Goal: Task Accomplishment & Management: Manage account settings

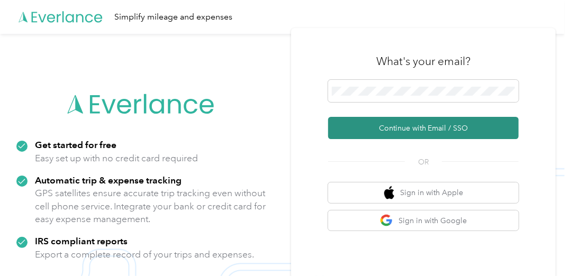
click at [421, 124] on button "Continue with Email / SSO" at bounding box center [423, 128] width 190 height 22
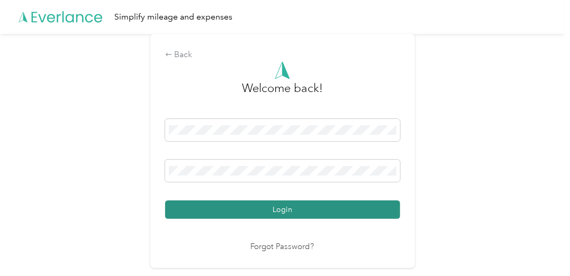
click at [247, 213] on button "Login" at bounding box center [282, 209] width 235 height 19
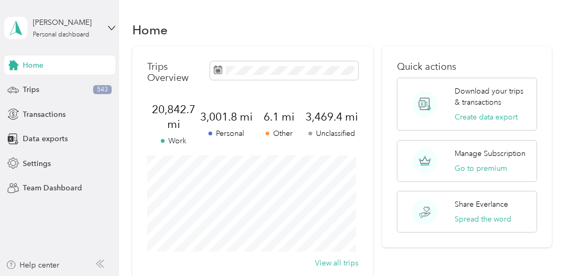
click at [357, 33] on div "Home" at bounding box center [341, 30] width 419 height 22
click at [330, 139] on p "Unclassified" at bounding box center [331, 133] width 53 height 11
click at [328, 112] on span "3,469.4 mi" at bounding box center [331, 117] width 53 height 15
click at [336, 111] on span "3,469.4 mi" at bounding box center [331, 117] width 53 height 15
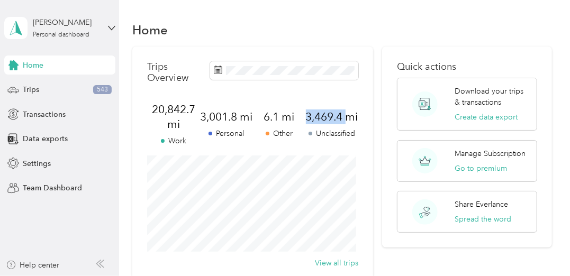
click at [336, 111] on span "3,469.4 mi" at bounding box center [331, 117] width 53 height 15
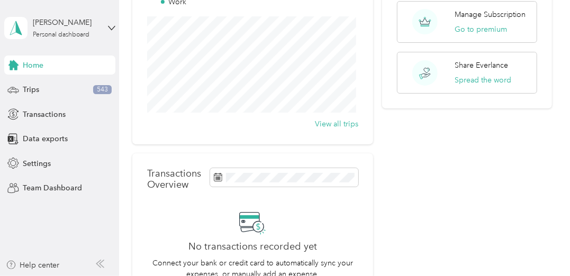
scroll to position [106, 0]
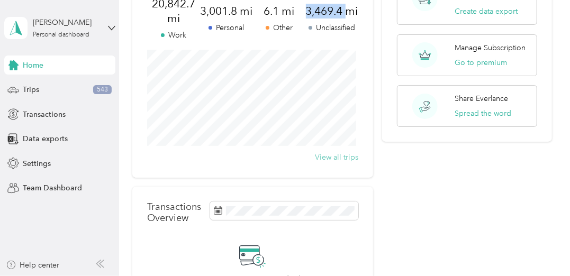
click at [333, 157] on button "View all trips" at bounding box center [336, 157] width 43 height 11
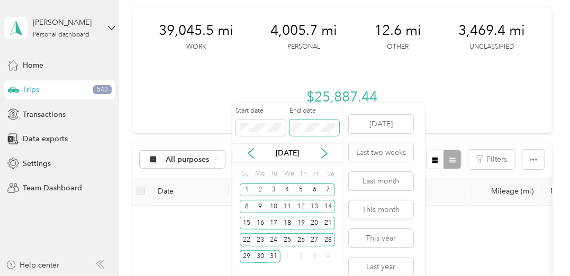
scroll to position [106, 0]
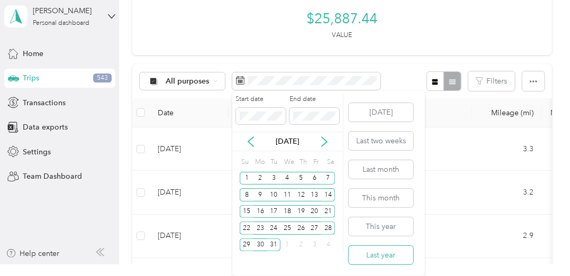
click at [394, 251] on button "Last year" at bounding box center [381, 255] width 65 height 19
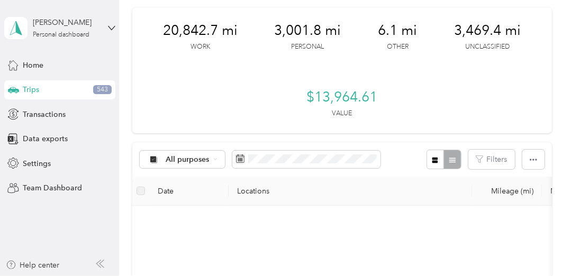
scroll to position [106, 0]
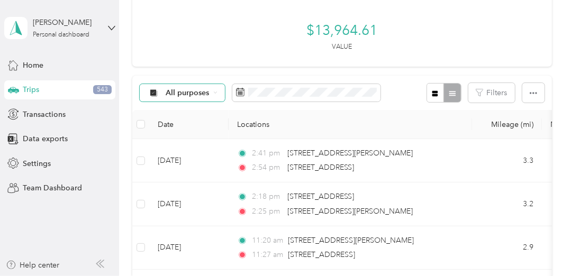
click at [216, 94] on icon at bounding box center [215, 92] width 4 height 4
click at [183, 131] on li "Unclassified" at bounding box center [182, 130] width 85 height 19
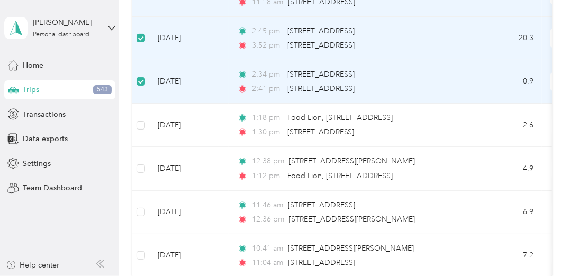
scroll to position [317, 0]
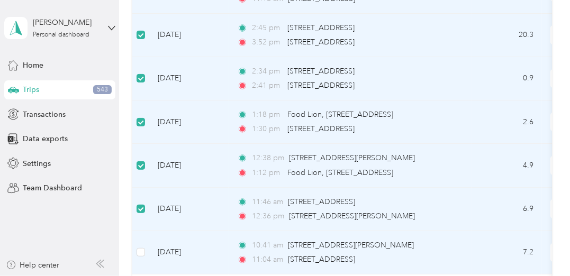
click at [145, 248] on td at bounding box center [140, 252] width 17 height 43
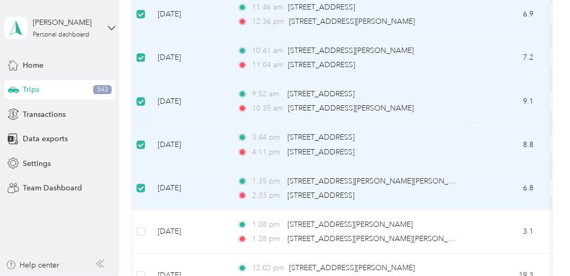
scroll to position [529, 0]
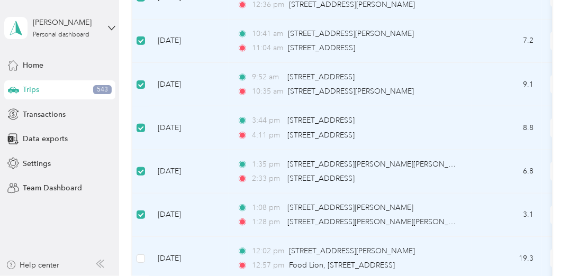
click at [151, 253] on td "[DATE]" at bounding box center [188, 258] width 79 height 43
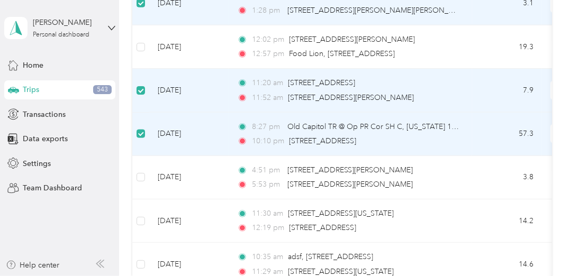
scroll to position [793, 0]
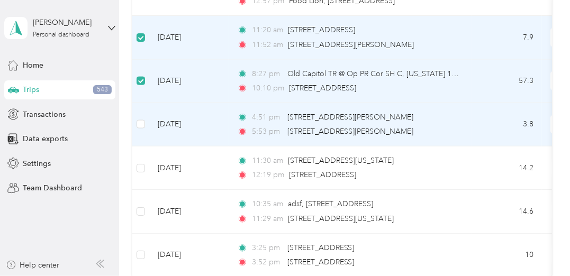
click at [147, 118] on td at bounding box center [140, 124] width 17 height 43
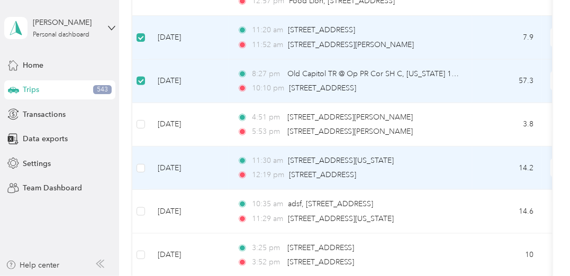
click at [145, 162] on td at bounding box center [140, 168] width 17 height 43
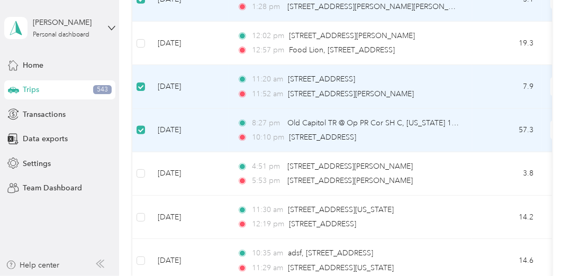
scroll to position [688, 0]
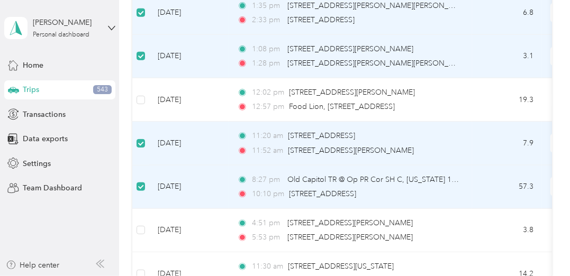
click at [144, 175] on td at bounding box center [140, 187] width 17 height 43
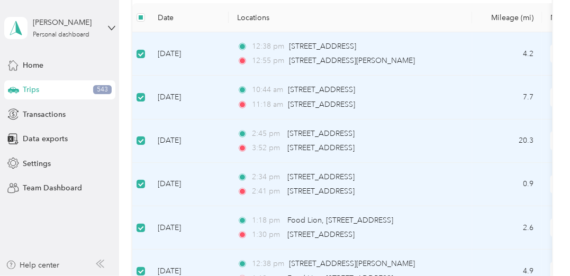
scroll to position [106, 0]
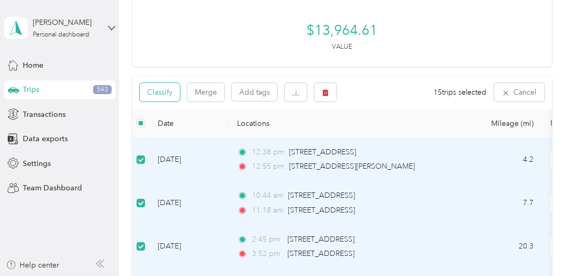
click at [160, 95] on button "Classify" at bounding box center [160, 92] width 40 height 19
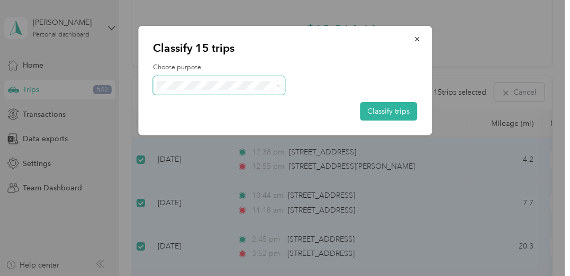
click at [205, 79] on span at bounding box center [219, 85] width 132 height 19
click at [275, 84] on span at bounding box center [277, 85] width 8 height 11
click at [281, 85] on span at bounding box center [219, 85] width 132 height 19
click at [280, 85] on icon at bounding box center [278, 86] width 3 height 2
click at [220, 141] on span "Doordash" at bounding box center [228, 141] width 98 height 11
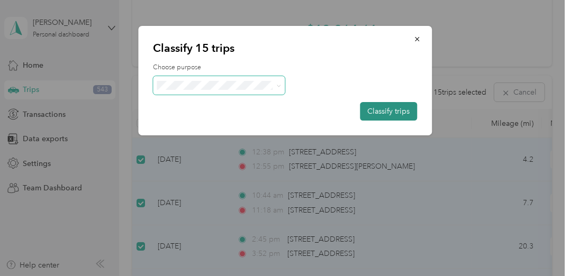
click at [395, 104] on button "Classify trips" at bounding box center [388, 111] width 57 height 19
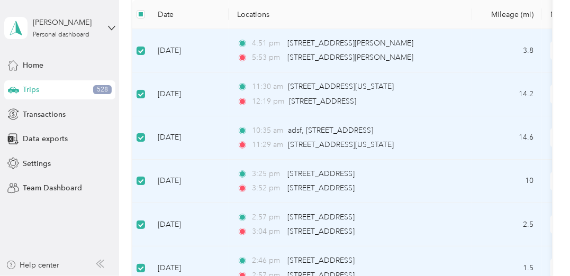
scroll to position [264, 0]
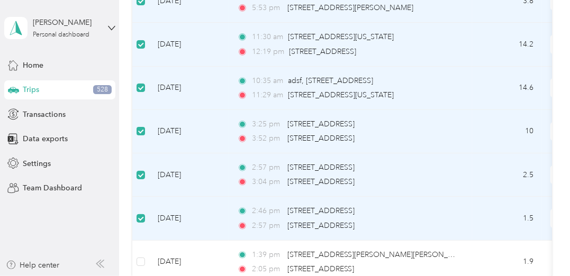
click at [142, 125] on label at bounding box center [140, 131] width 8 height 12
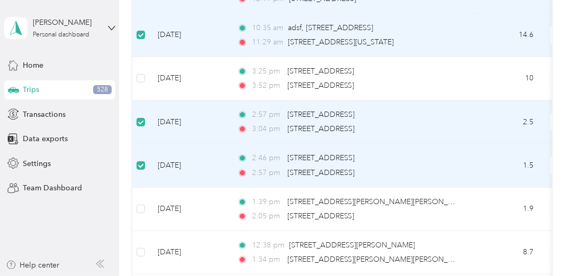
scroll to position [370, 0]
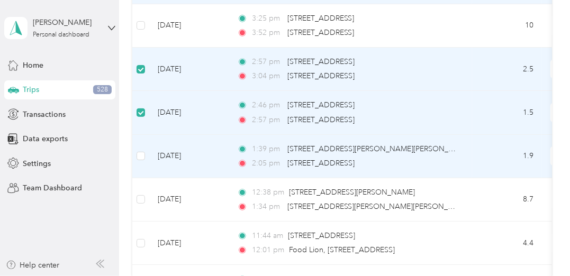
click at [147, 155] on td at bounding box center [140, 156] width 17 height 43
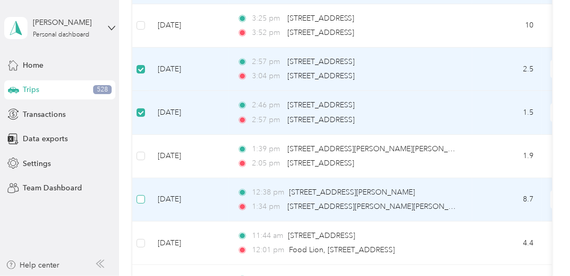
click at [142, 194] on label at bounding box center [140, 200] width 8 height 12
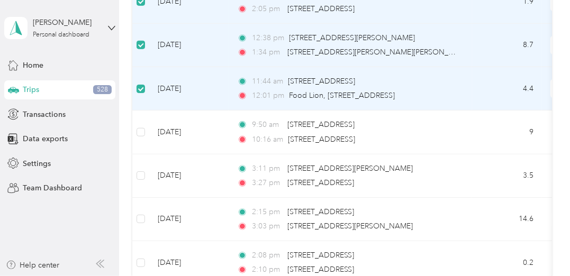
scroll to position [529, 0]
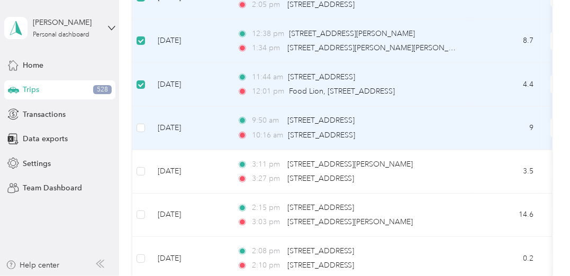
click at [134, 126] on td at bounding box center [140, 127] width 17 height 43
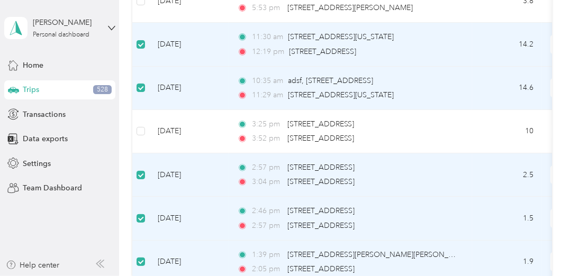
scroll to position [159, 0]
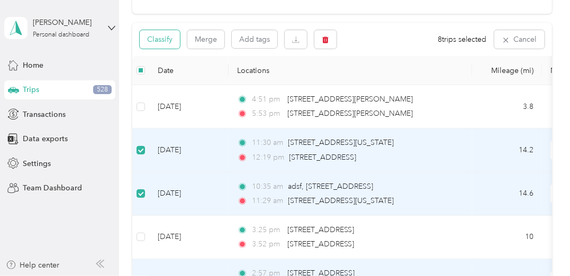
click at [162, 39] on button "Classify" at bounding box center [160, 39] width 40 height 19
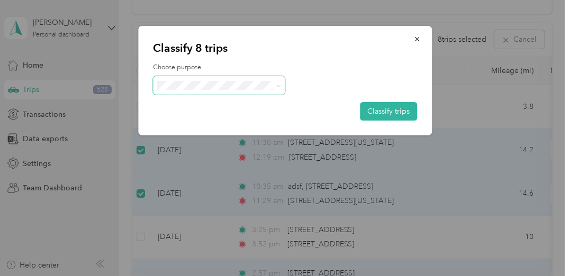
click at [280, 83] on span at bounding box center [279, 85] width 5 height 9
click at [278, 84] on icon at bounding box center [279, 86] width 5 height 5
click at [225, 166] on li "Instacart" at bounding box center [219, 161] width 132 height 21
click at [397, 114] on button "Classify trips" at bounding box center [388, 111] width 57 height 19
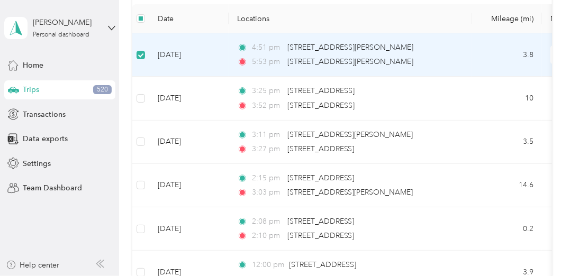
scroll to position [105, 0]
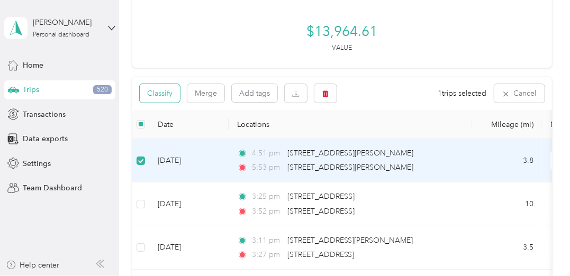
click at [167, 94] on button "Classify" at bounding box center [160, 93] width 40 height 19
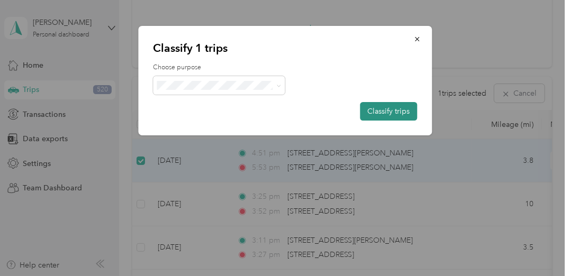
click at [392, 112] on button "Classify trips" at bounding box center [388, 111] width 57 height 19
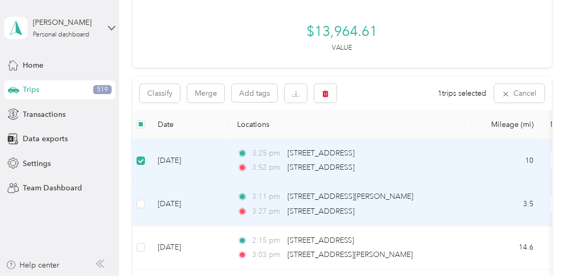
click at [142, 195] on td at bounding box center [140, 204] width 17 height 43
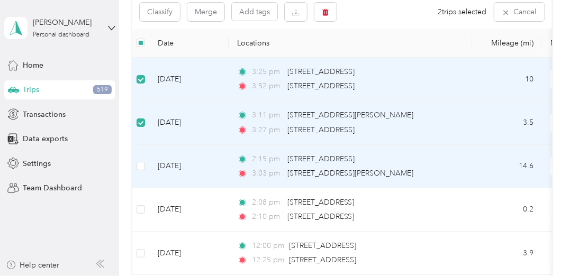
scroll to position [211, 0]
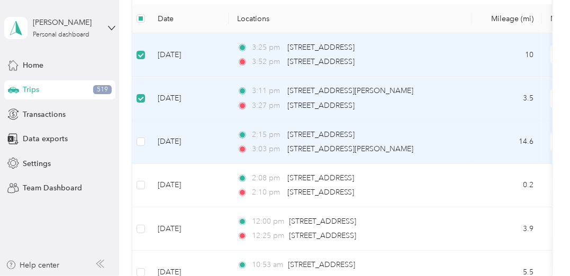
click at [145, 139] on td at bounding box center [140, 142] width 17 height 43
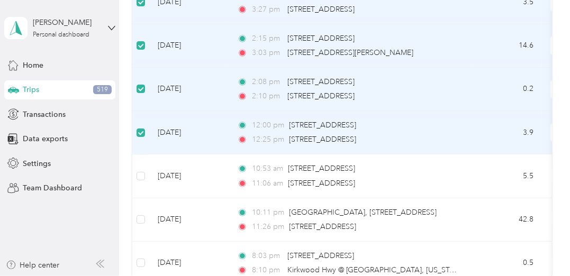
scroll to position [316, 0]
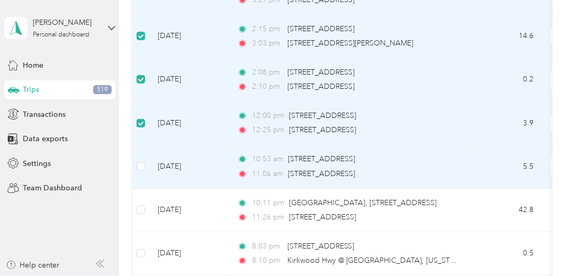
drag, startPoint x: 145, startPoint y: 163, endPoint x: 140, endPoint y: 185, distance: 22.3
click at [145, 163] on td at bounding box center [140, 166] width 17 height 43
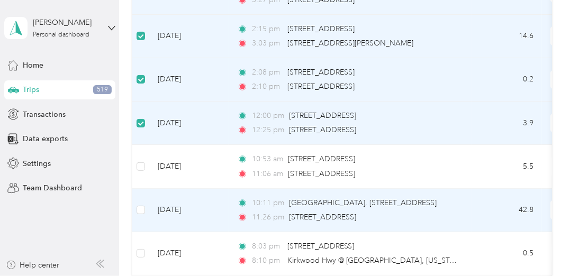
click at [143, 202] on td at bounding box center [140, 210] width 17 height 43
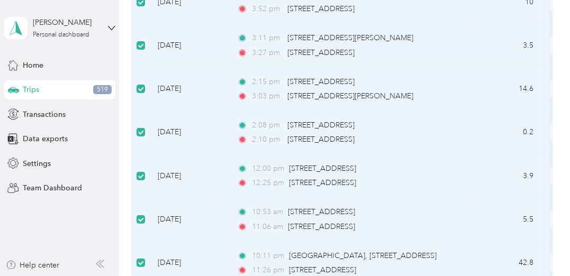
scroll to position [52, 0]
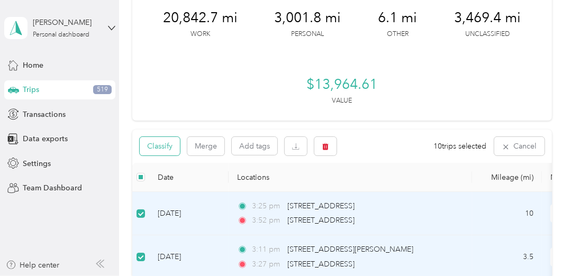
click at [157, 149] on button "Classify" at bounding box center [160, 146] width 40 height 19
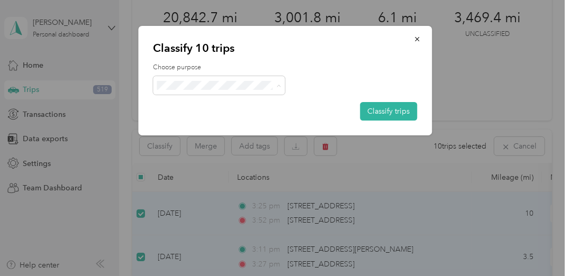
click at [202, 142] on span "Doordash" at bounding box center [228, 141] width 98 height 11
click at [387, 105] on button "Classify trips" at bounding box center [388, 111] width 57 height 19
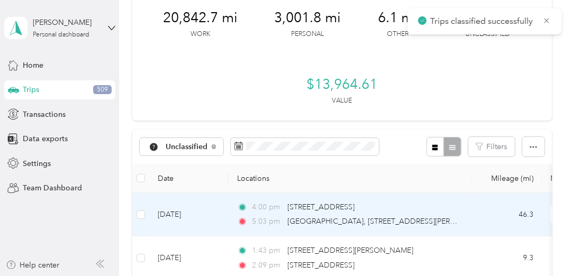
click at [145, 213] on td at bounding box center [140, 214] width 17 height 43
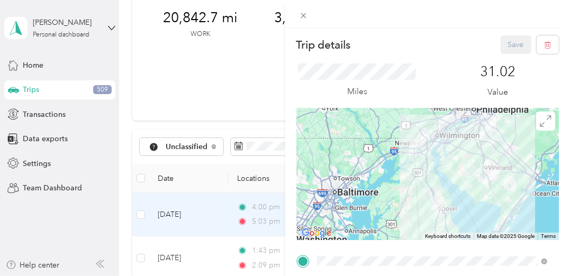
drag, startPoint x: 139, startPoint y: 214, endPoint x: 146, endPoint y: 213, distance: 7.5
click at [140, 214] on div "Trip details Save This trip cannot be edited because it is either under review,…" at bounding box center [285, 138] width 570 height 276
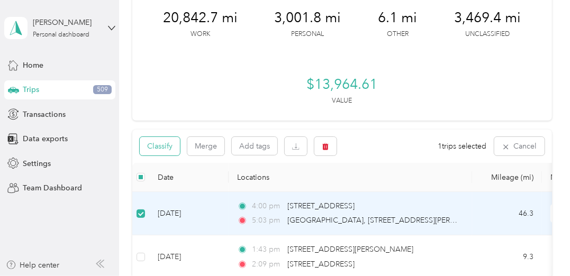
click at [162, 148] on button "Classify" at bounding box center [160, 146] width 40 height 19
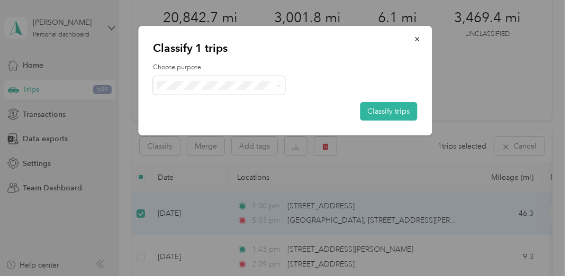
click at [212, 129] on ol "Work Personal Doordash Instacart Other Charity Medical Moving Commute" at bounding box center [219, 170] width 132 height 148
click at [178, 121] on span "Personal" at bounding box center [218, 122] width 117 height 11
click at [389, 106] on button "Classify trips" at bounding box center [388, 111] width 57 height 19
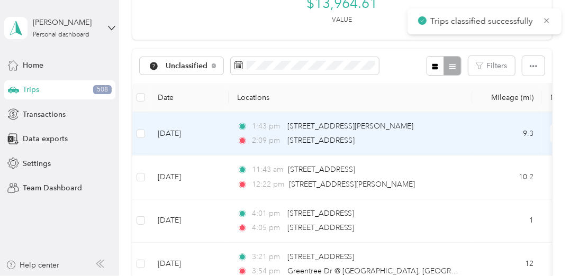
scroll to position [158, 0]
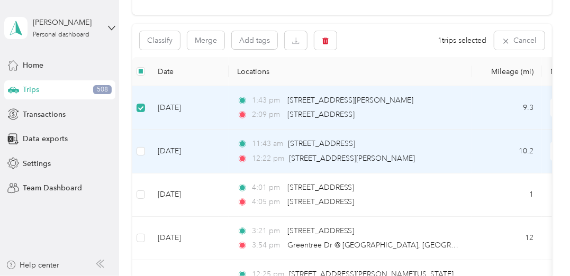
click at [140, 144] on td at bounding box center [140, 151] width 17 height 43
click at [167, 39] on button "Classify" at bounding box center [160, 40] width 40 height 19
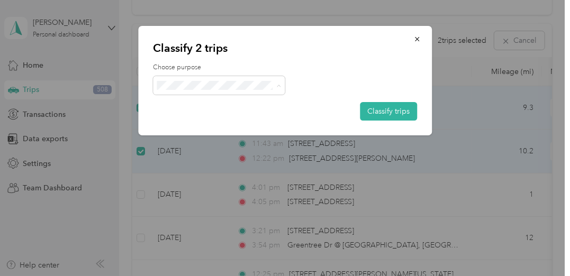
click at [202, 141] on span "Doordash" at bounding box center [228, 141] width 98 height 11
click at [367, 115] on button "Classify trips" at bounding box center [388, 111] width 57 height 19
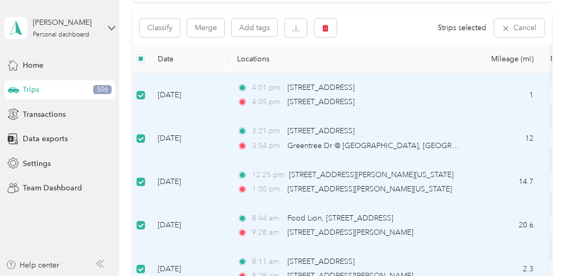
scroll to position [104, 0]
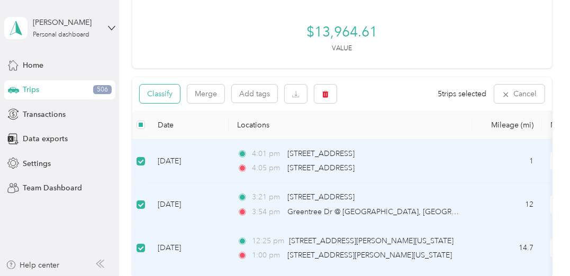
click at [172, 93] on button "Classify" at bounding box center [160, 94] width 40 height 19
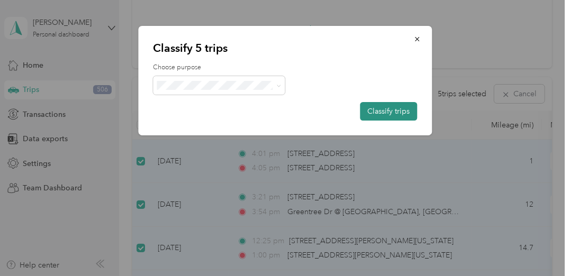
click at [388, 108] on button "Classify trips" at bounding box center [388, 111] width 57 height 19
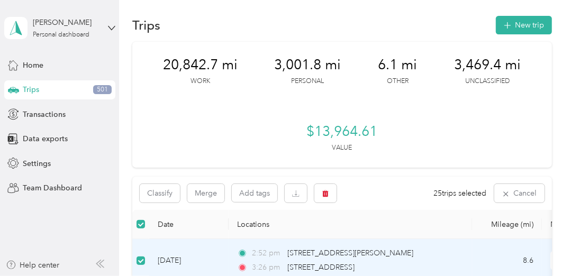
scroll to position [0, 0]
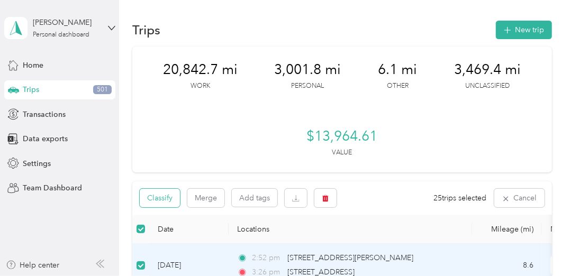
click at [170, 203] on button "Classify" at bounding box center [160, 198] width 40 height 19
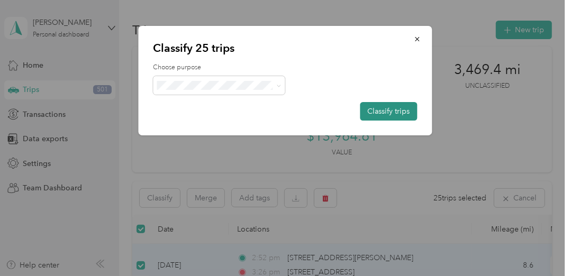
click at [390, 115] on button "Classify trips" at bounding box center [388, 111] width 57 height 19
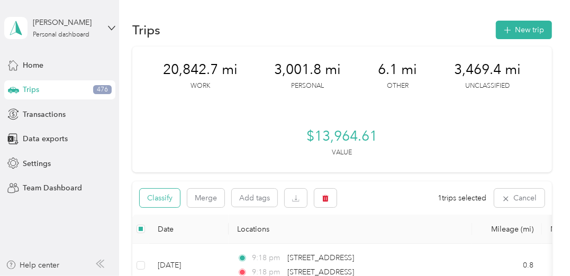
click at [162, 200] on button "Classify" at bounding box center [160, 198] width 40 height 19
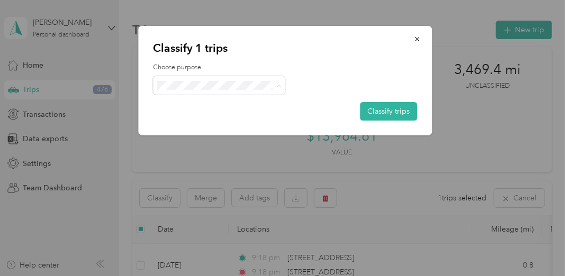
click at [205, 125] on li "Personal" at bounding box center [219, 123] width 132 height 19
click at [401, 115] on button "Classify trips" at bounding box center [388, 111] width 57 height 19
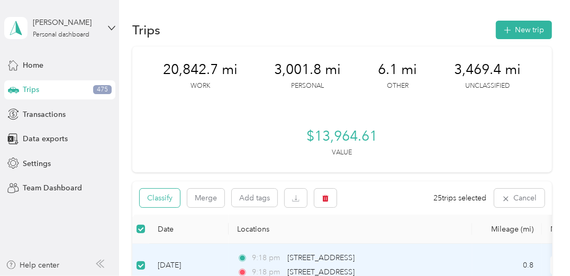
click at [162, 198] on button "Classify" at bounding box center [160, 198] width 40 height 19
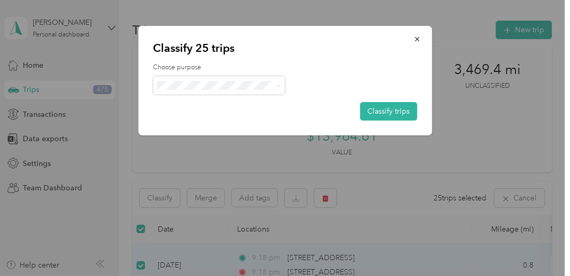
click at [206, 143] on li "Doordash" at bounding box center [219, 140] width 132 height 19
click at [381, 111] on button "Classify trips" at bounding box center [388, 111] width 57 height 19
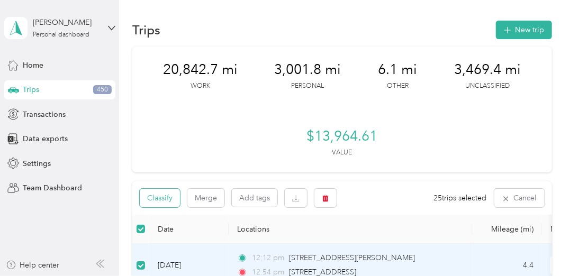
click at [169, 199] on button "Classify" at bounding box center [160, 198] width 40 height 19
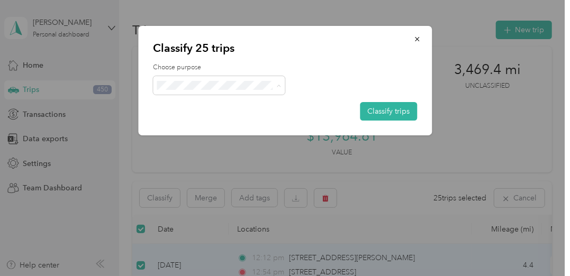
click at [227, 108] on li "Work" at bounding box center [219, 105] width 132 height 19
click at [385, 114] on button "Classify trips" at bounding box center [388, 111] width 57 height 19
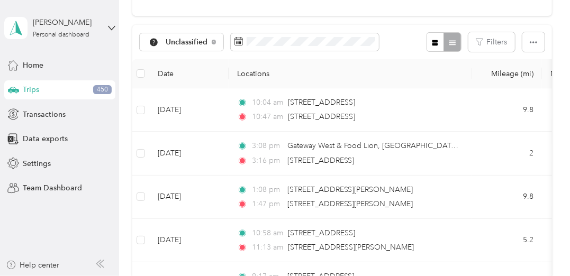
scroll to position [159, 0]
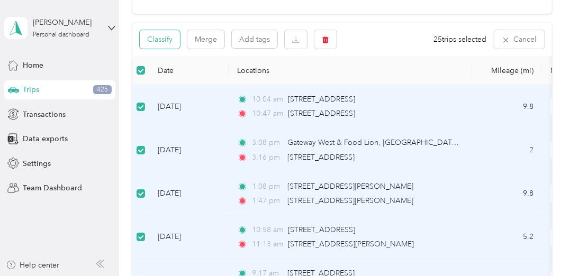
click at [161, 45] on button "Classify" at bounding box center [160, 39] width 40 height 19
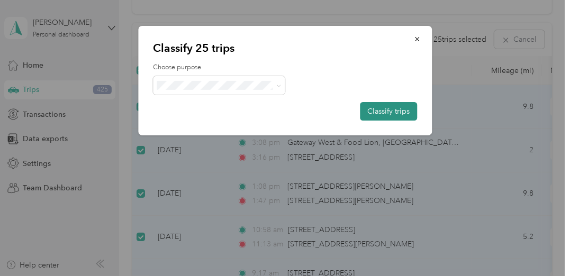
click at [400, 114] on button "Classify trips" at bounding box center [388, 111] width 57 height 19
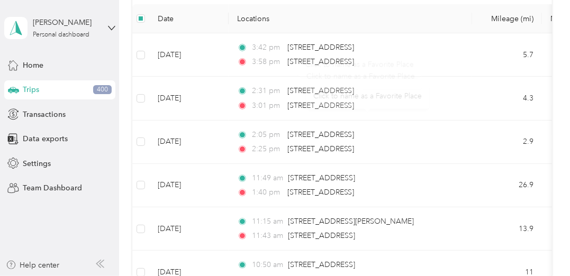
scroll to position [0, 0]
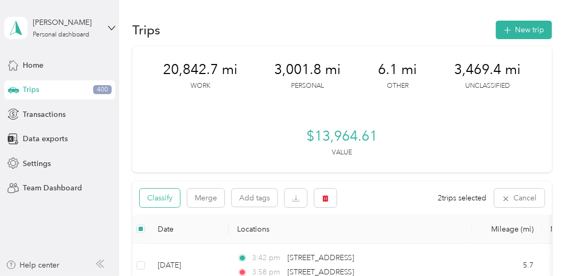
click at [162, 195] on button "Classify" at bounding box center [160, 198] width 40 height 19
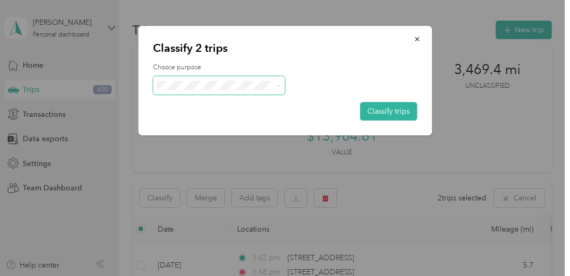
click at [203, 79] on span at bounding box center [219, 85] width 132 height 19
click at [209, 79] on span at bounding box center [219, 85] width 132 height 19
click at [208, 121] on span "Personal" at bounding box center [228, 123] width 98 height 11
click at [387, 113] on button "Classify trips" at bounding box center [388, 111] width 57 height 19
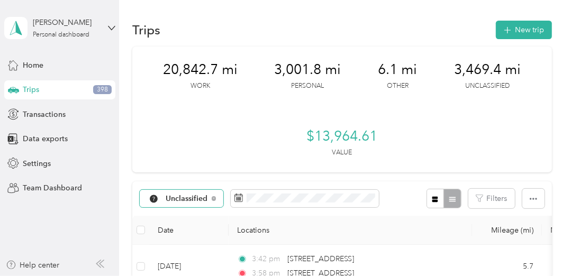
click at [173, 200] on span "Unclassified" at bounding box center [187, 198] width 42 height 7
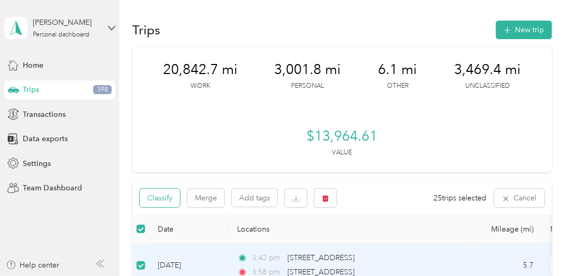
click at [172, 197] on button "Classify" at bounding box center [160, 198] width 40 height 19
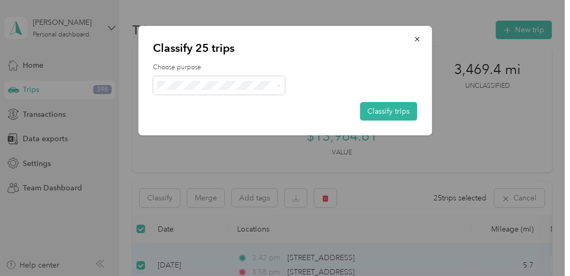
click at [219, 159] on span "Instacart" at bounding box center [228, 161] width 98 height 11
click at [379, 110] on button "Classify trips" at bounding box center [388, 111] width 57 height 19
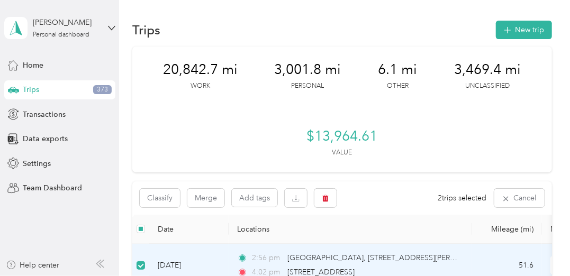
scroll to position [106, 0]
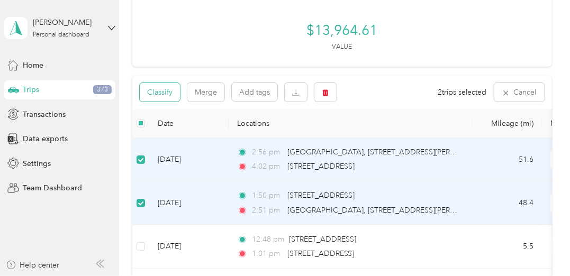
click at [157, 93] on button "Classify" at bounding box center [160, 92] width 40 height 19
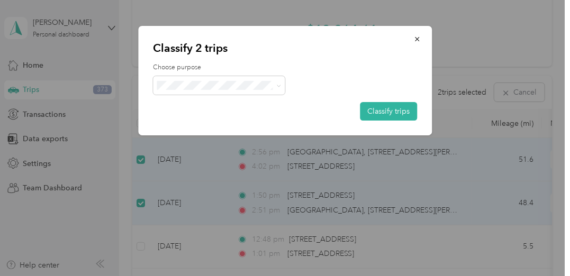
click at [211, 130] on ol "Work Personal Doordash Instacart Other Charity Medical Moving Commute" at bounding box center [219, 168] width 132 height 148
click at [198, 123] on span "Personal" at bounding box center [228, 118] width 98 height 11
click at [387, 104] on button "Classify trips" at bounding box center [388, 111] width 57 height 19
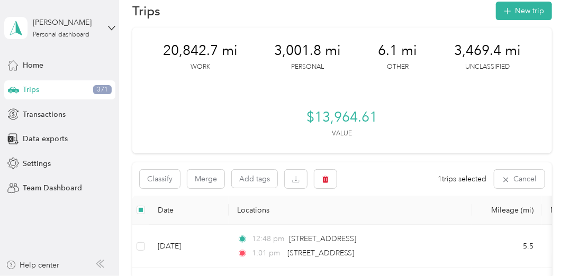
scroll to position [0, 0]
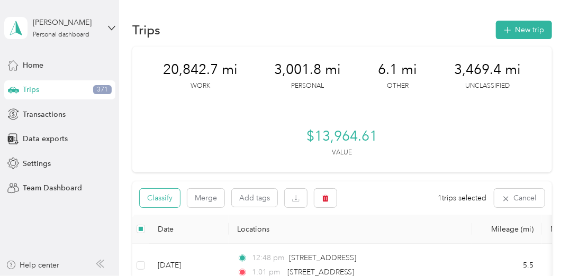
click at [168, 194] on button "Classify" at bounding box center [160, 198] width 40 height 19
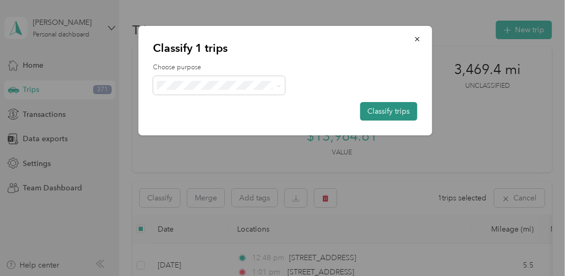
click at [378, 114] on button "Classify trips" at bounding box center [388, 111] width 57 height 19
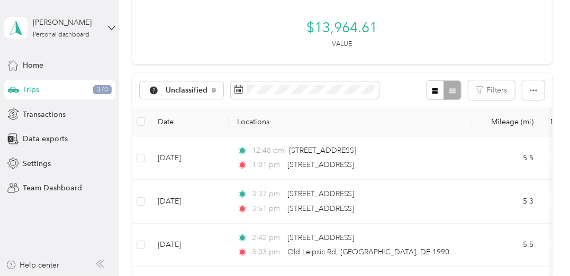
scroll to position [106, 0]
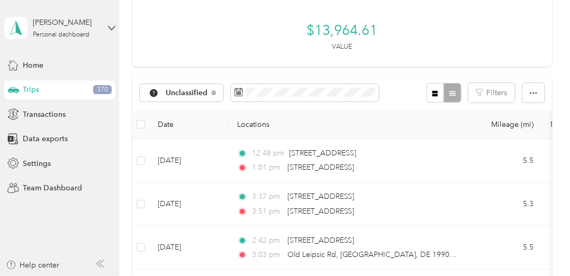
click at [145, 123] on th at bounding box center [140, 124] width 17 height 29
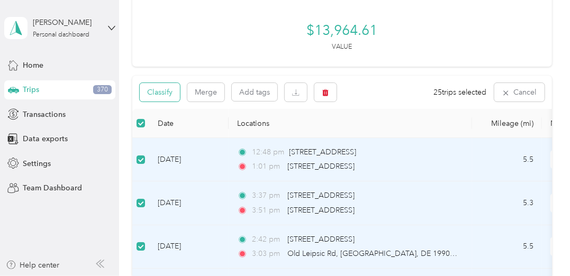
click at [172, 90] on button "Classify" at bounding box center [160, 92] width 40 height 19
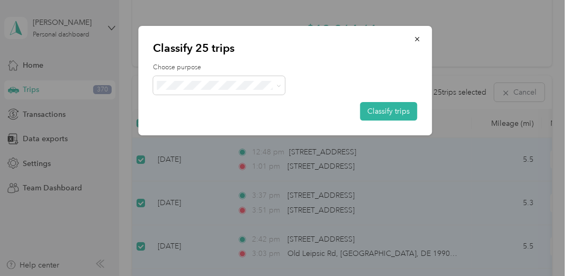
click at [196, 147] on ol "Work Personal Doordash Instacart Other Charity Medical Moving Commute" at bounding box center [219, 165] width 132 height 148
click at [398, 113] on button "Classify trips" at bounding box center [388, 111] width 57 height 19
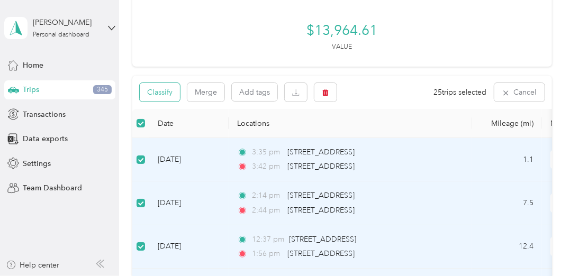
click at [161, 98] on button "Classify" at bounding box center [160, 92] width 40 height 19
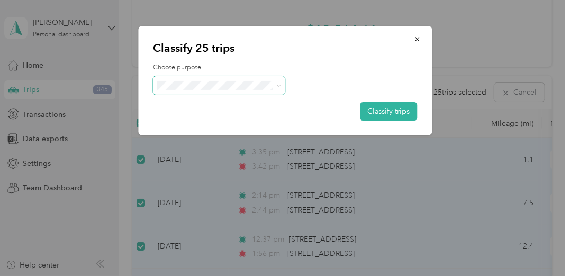
click at [277, 88] on span at bounding box center [279, 85] width 5 height 9
click at [281, 84] on icon at bounding box center [279, 86] width 5 height 5
click at [219, 137] on span "Doordash" at bounding box center [228, 141] width 98 height 11
click at [397, 108] on button "Classify trips" at bounding box center [388, 111] width 57 height 19
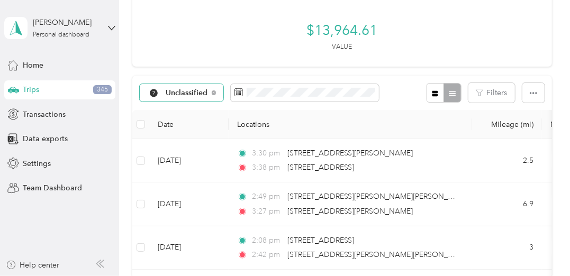
click at [217, 90] on div "Unclassified" at bounding box center [182, 93] width 84 height 18
click at [211, 166] on span "Personal" at bounding box center [193, 167] width 55 height 11
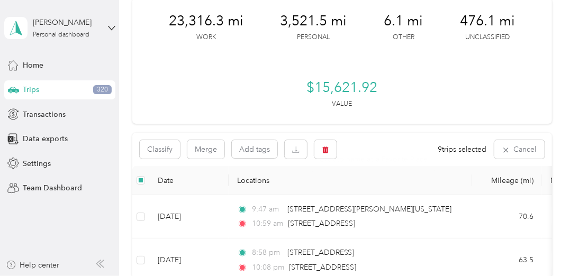
scroll to position [25, 0]
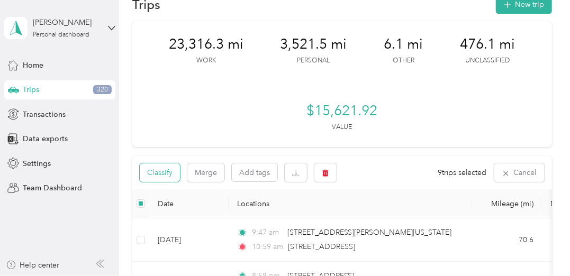
click at [157, 173] on button "Classify" at bounding box center [160, 172] width 40 height 19
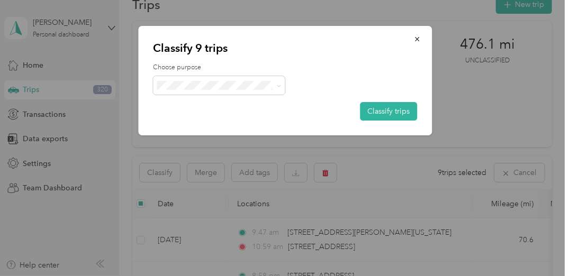
click at [221, 138] on span "Doordash" at bounding box center [222, 136] width 87 height 11
click at [393, 113] on button "Classify trips" at bounding box center [388, 111] width 57 height 19
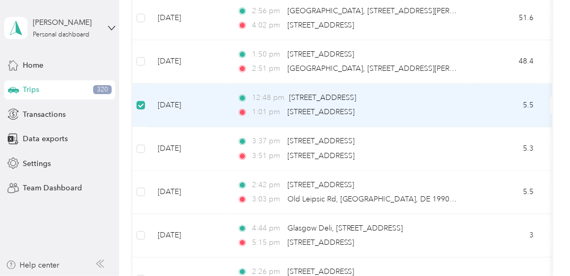
scroll to position [1030, 0]
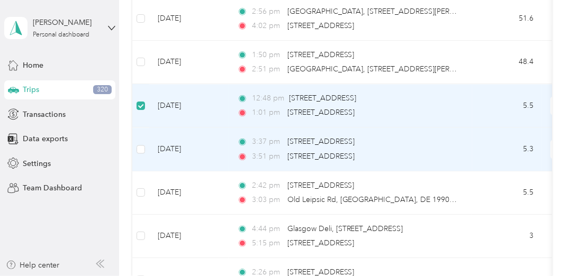
click at [146, 145] on td at bounding box center [140, 148] width 17 height 43
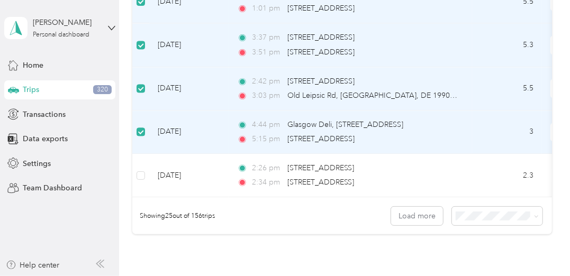
scroll to position [1136, 0]
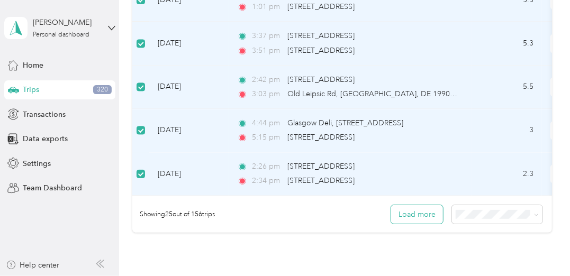
click at [428, 221] on button "Load more" at bounding box center [417, 214] width 52 height 19
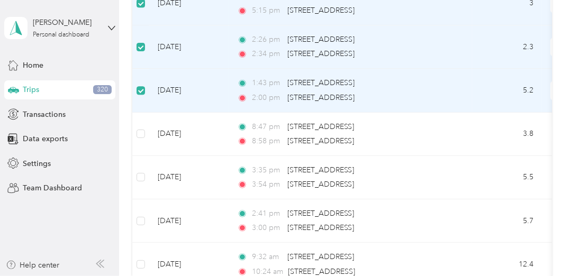
scroll to position [1242, 0]
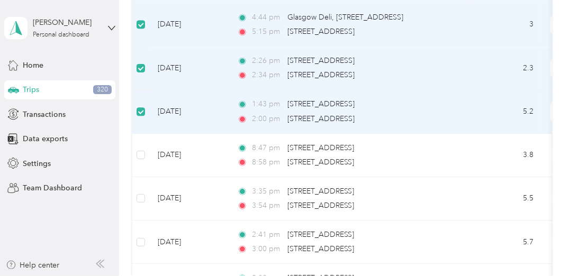
click at [147, 105] on td at bounding box center [140, 111] width 17 height 43
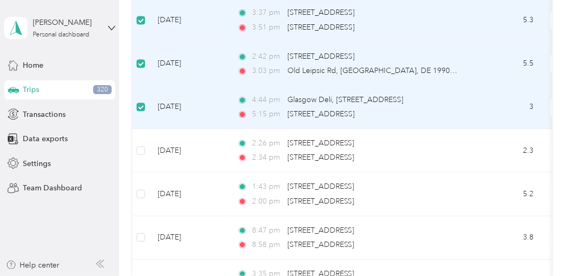
scroll to position [1136, 0]
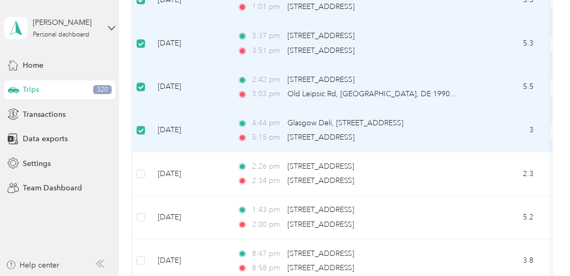
click at [145, 125] on td at bounding box center [140, 130] width 17 height 43
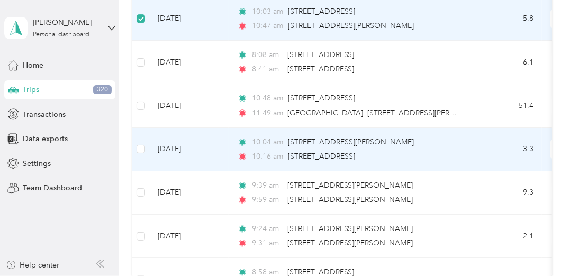
scroll to position [1612, 0]
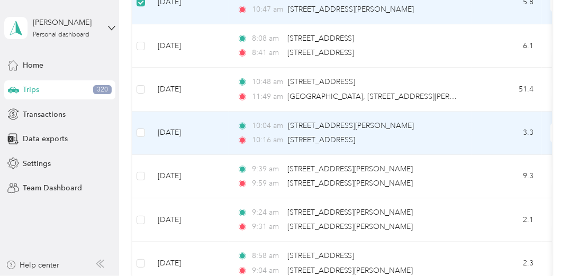
click at [145, 126] on td at bounding box center [140, 133] width 17 height 43
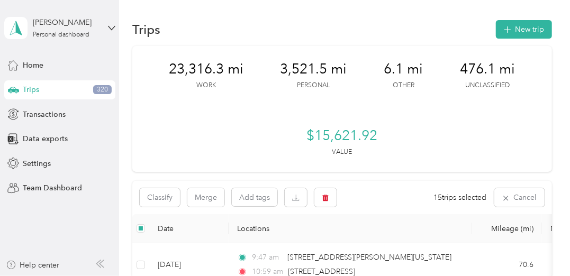
scroll to position [0, 0]
click at [161, 195] on button "Classify" at bounding box center [160, 198] width 40 height 19
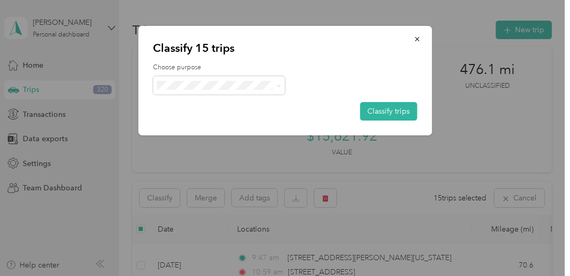
click at [211, 163] on li "Instacart" at bounding box center [219, 160] width 132 height 21
click at [387, 104] on button "Classify trips" at bounding box center [388, 111] width 57 height 19
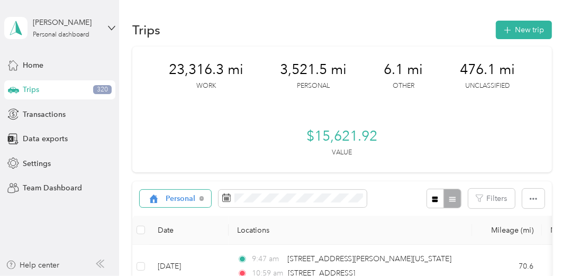
click at [204, 200] on div "Personal" at bounding box center [176, 199] width 72 height 18
click at [191, 70] on li "Unclassified" at bounding box center [178, 63] width 77 height 19
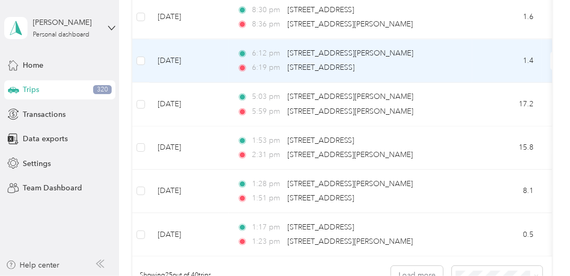
scroll to position [1110, 0]
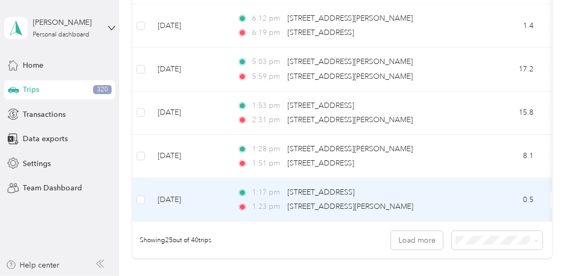
drag, startPoint x: 141, startPoint y: 190, endPoint x: 133, endPoint y: 180, distance: 12.4
click at [141, 194] on label at bounding box center [140, 200] width 8 height 12
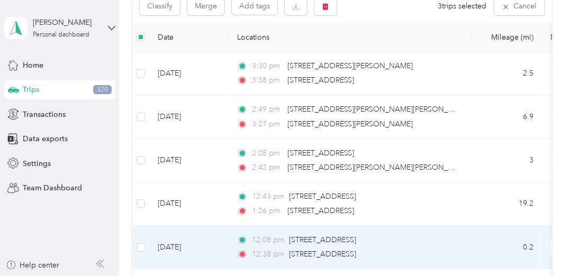
scroll to position [158, 0]
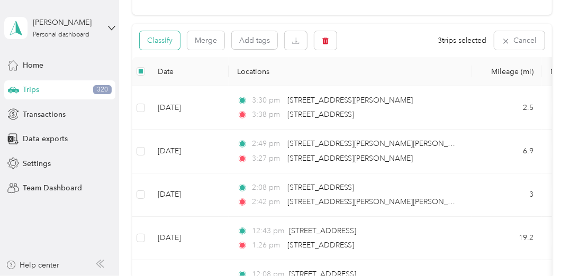
click at [154, 43] on button "Classify" at bounding box center [160, 40] width 40 height 19
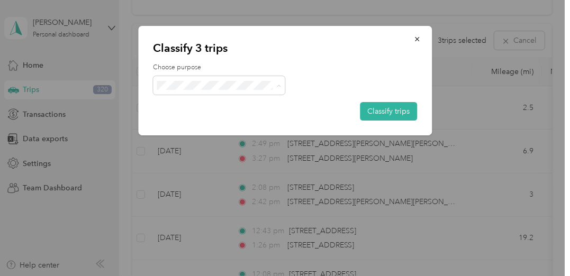
click at [202, 126] on li "Personal" at bounding box center [219, 123] width 132 height 19
click at [390, 110] on button "Classify trips" at bounding box center [388, 111] width 57 height 19
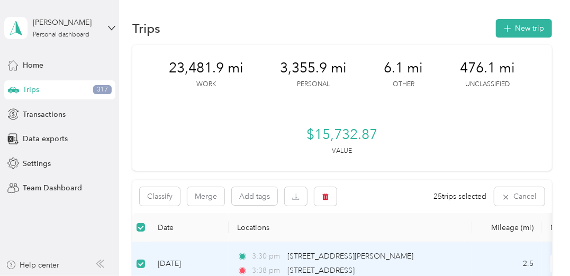
scroll to position [0, 0]
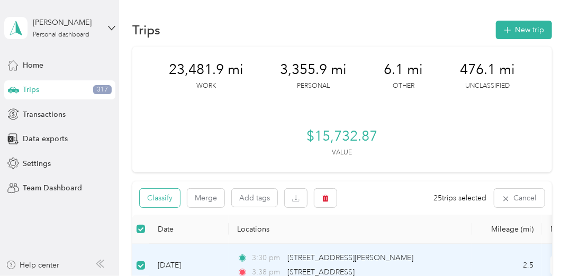
click at [163, 199] on button "Classify" at bounding box center [160, 198] width 40 height 19
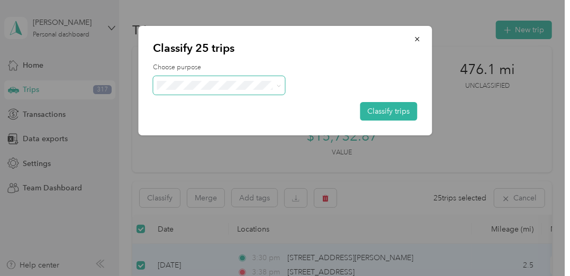
click at [277, 86] on icon at bounding box center [279, 86] width 5 height 5
click at [203, 166] on li "Instacart" at bounding box center [219, 161] width 132 height 21
click at [388, 114] on button "Classify trips" at bounding box center [388, 111] width 57 height 19
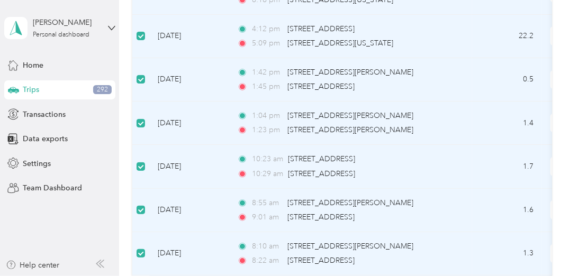
scroll to position [52, 0]
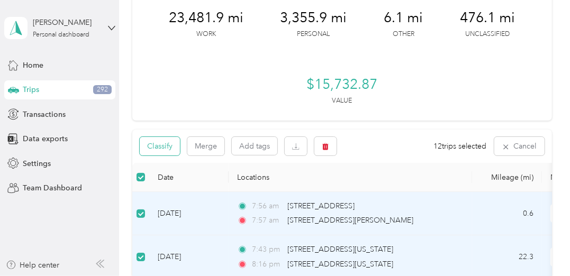
click at [159, 143] on button "Classify" at bounding box center [160, 146] width 40 height 19
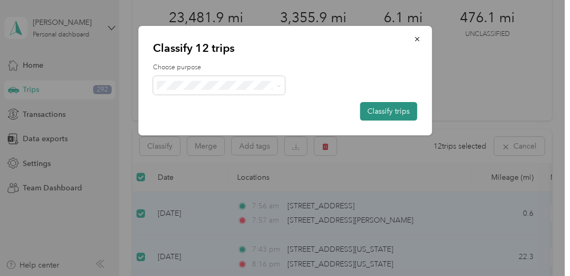
click at [381, 111] on button "Classify trips" at bounding box center [388, 111] width 57 height 19
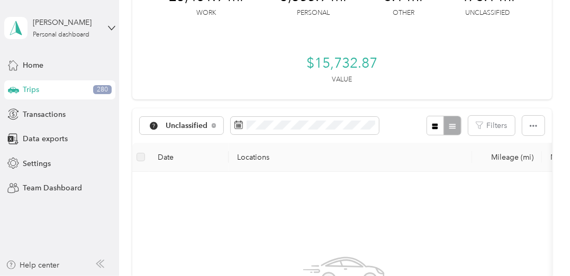
scroll to position [0, 0]
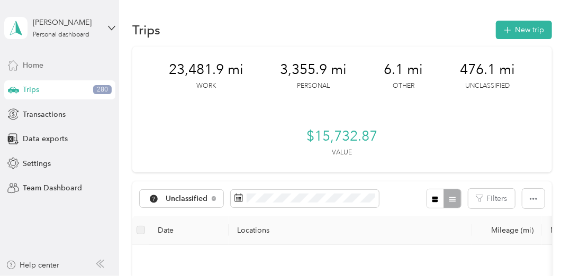
click at [46, 66] on div "Home" at bounding box center [59, 65] width 111 height 19
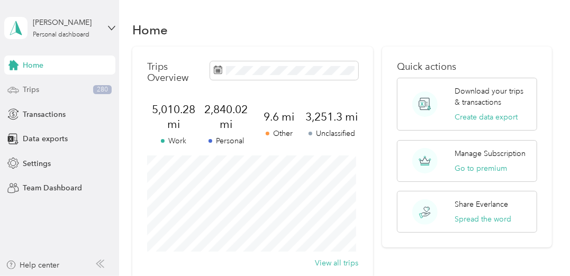
click at [43, 85] on div "Trips 280" at bounding box center [59, 89] width 111 height 19
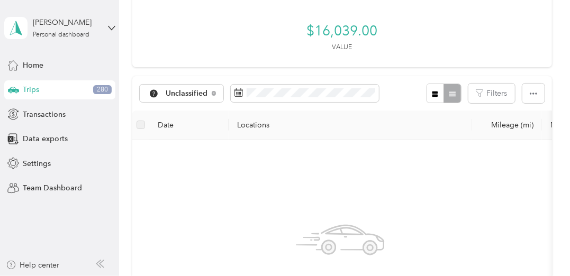
scroll to position [106, 0]
click at [454, 93] on div at bounding box center [443, 93] width 34 height 20
click at [534, 94] on button "button" at bounding box center [533, 93] width 22 height 20
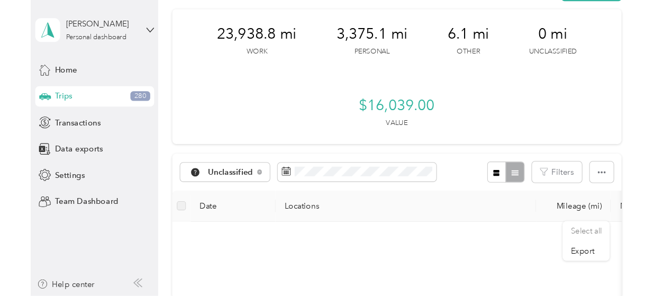
scroll to position [0, 0]
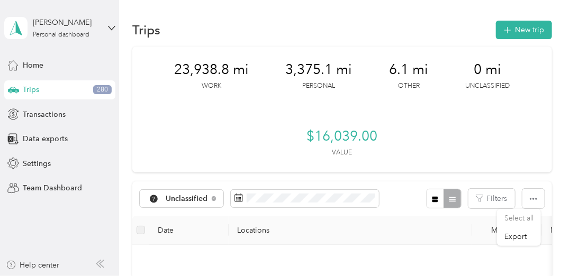
click at [446, 126] on div "23,938.8 mi Work 3,375.1 mi Personal 6.1 mi Other 0 mi Unclassified $16,039.00 …" at bounding box center [341, 110] width 419 height 126
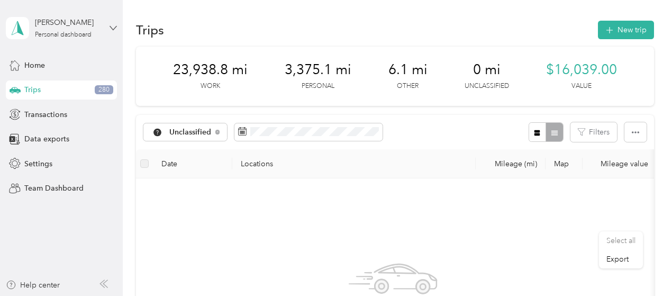
click at [114, 25] on icon at bounding box center [113, 27] width 7 height 7
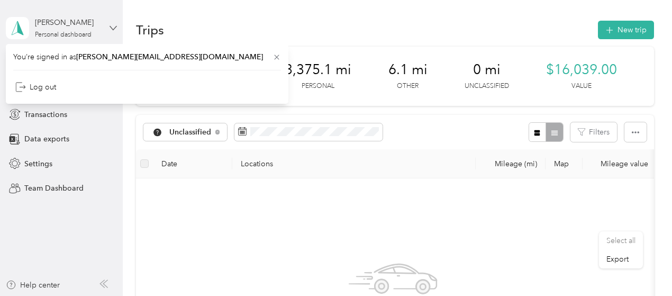
click at [114, 25] on icon at bounding box center [113, 27] width 7 height 7
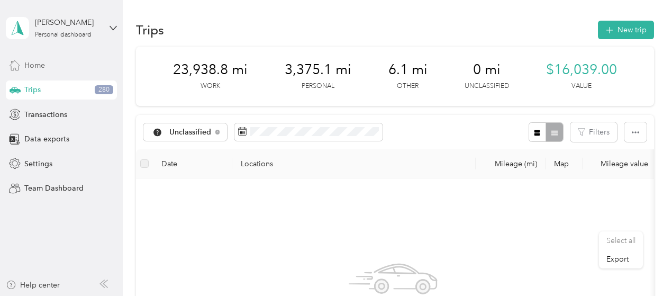
click at [46, 65] on div "Home" at bounding box center [61, 65] width 111 height 19
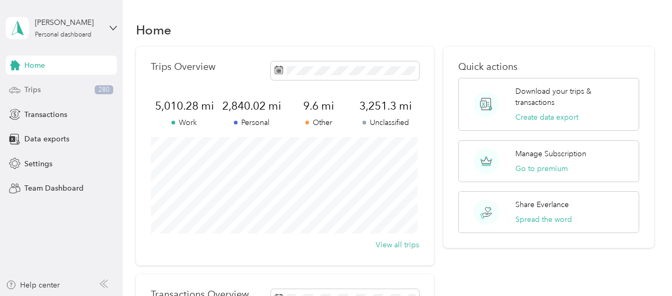
click at [41, 88] on div "Trips 280" at bounding box center [61, 89] width 111 height 19
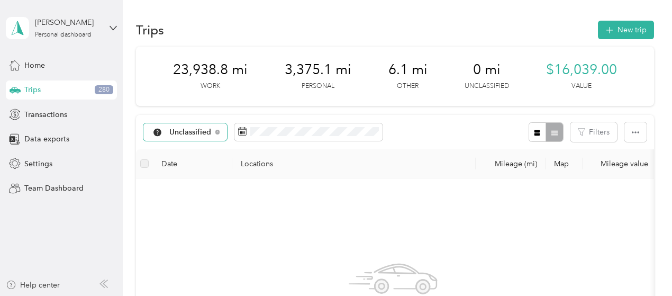
click at [193, 141] on div "Unclassified" at bounding box center [185, 132] width 84 height 18
click at [183, 105] on span "Work" at bounding box center [197, 108] width 55 height 11
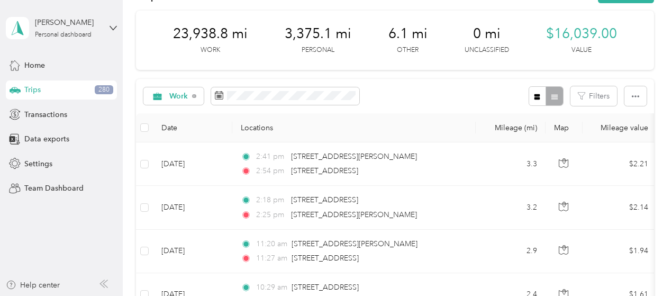
scroll to position [53, 0]
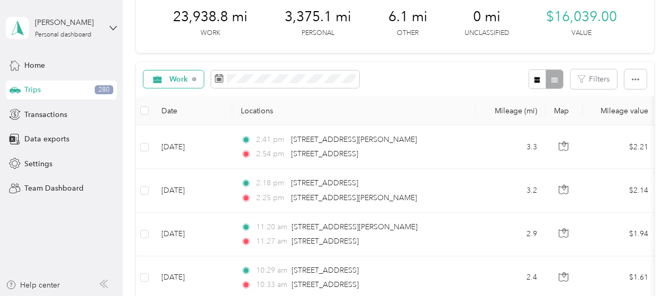
click at [176, 83] on span "Work" at bounding box center [178, 79] width 19 height 7
click at [199, 126] on span "Other" at bounding box center [191, 129] width 43 height 11
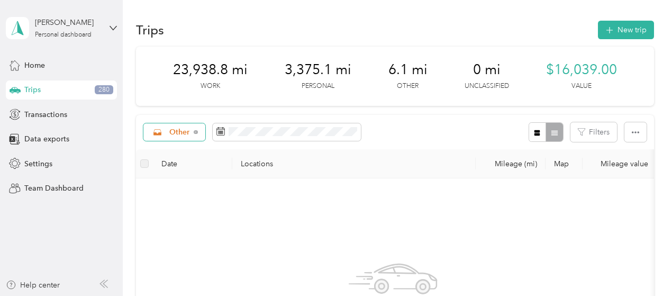
click at [179, 141] on div "Other" at bounding box center [174, 132] width 62 height 18
click at [187, 112] on li "Work" at bounding box center [181, 108] width 77 height 19
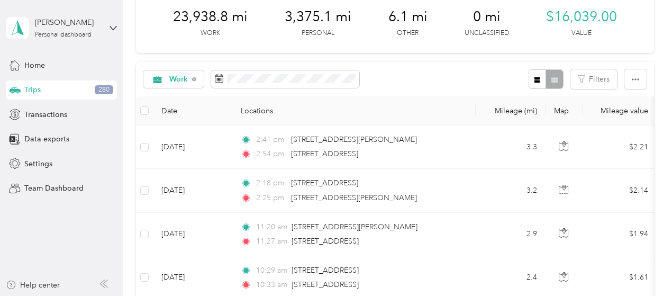
scroll to position [53, 0]
click at [172, 83] on span "Work" at bounding box center [178, 79] width 19 height 7
click at [205, 76] on li "Personal" at bounding box center [181, 73] width 77 height 19
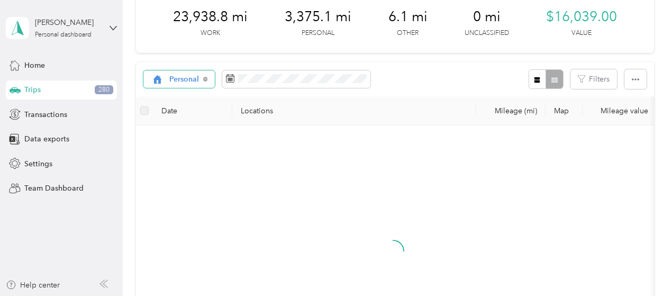
click at [193, 83] on span "Personal" at bounding box center [184, 79] width 30 height 7
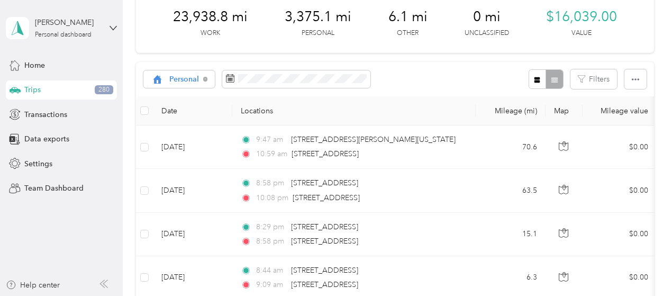
click at [200, 94] on li "Doordash" at bounding box center [181, 88] width 77 height 19
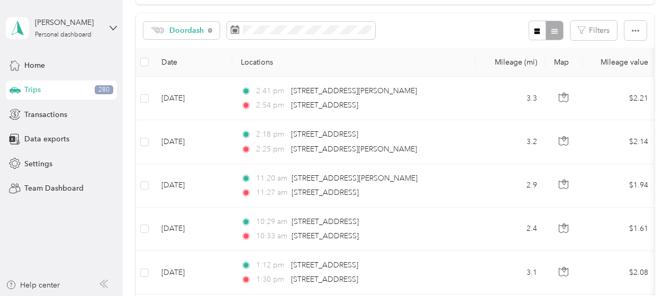
scroll to position [106, 0]
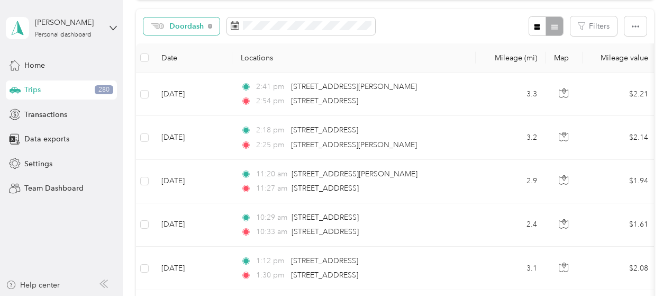
click at [177, 35] on div "Doordash" at bounding box center [181, 26] width 77 height 18
click at [194, 228] on li "Instacart" at bounding box center [183, 226] width 81 height 19
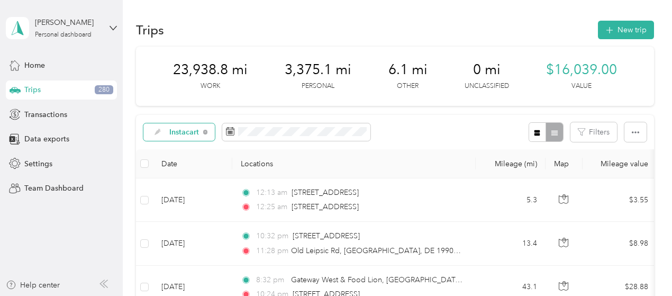
click at [178, 136] on span "Instacart" at bounding box center [184, 132] width 30 height 7
click at [195, 113] on li "Work" at bounding box center [181, 108] width 77 height 19
click at [193, 141] on div "Work" at bounding box center [173, 132] width 61 height 18
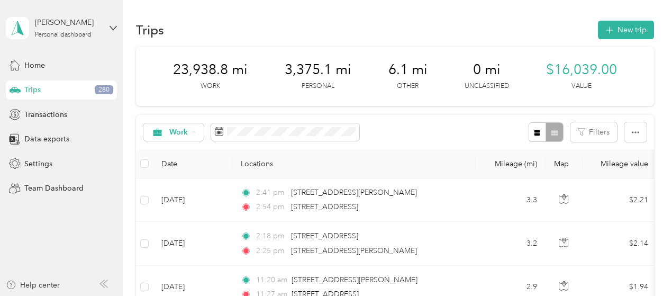
click at [199, 69] on span "All purposes" at bounding box center [191, 71] width 43 height 11
click at [113, 29] on icon at bounding box center [113, 27] width 7 height 7
click at [159, 106] on div "23,938.8 mi Work 3,375.1 mi Personal 6.1 mi Other 0 mi Unclassified $16,039.00 …" at bounding box center [395, 76] width 518 height 59
click at [53, 110] on span "Transactions" at bounding box center [45, 114] width 43 height 11
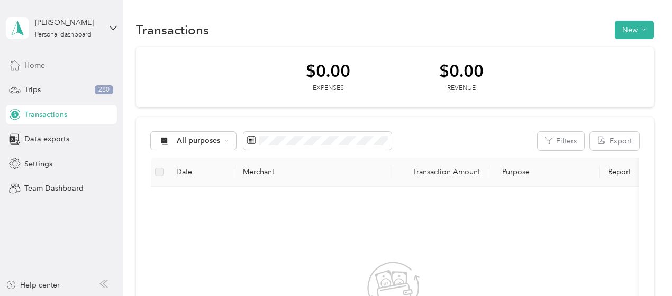
click at [41, 63] on span "Home" at bounding box center [34, 65] width 21 height 11
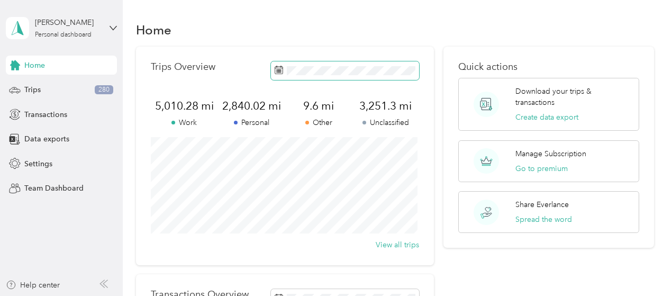
click at [414, 77] on span at bounding box center [345, 70] width 148 height 19
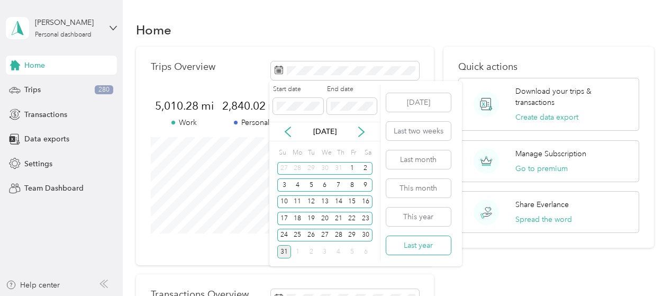
click at [423, 250] on button "Last year" at bounding box center [418, 245] width 65 height 19
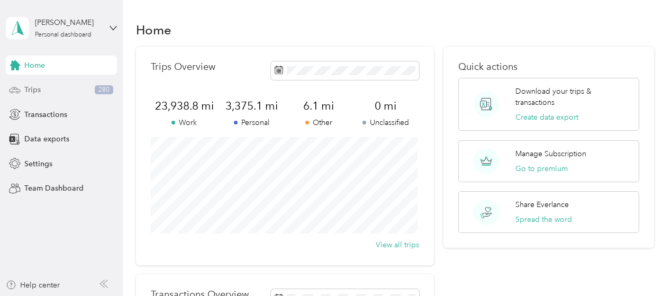
click at [62, 90] on div "Trips 280" at bounding box center [61, 89] width 111 height 19
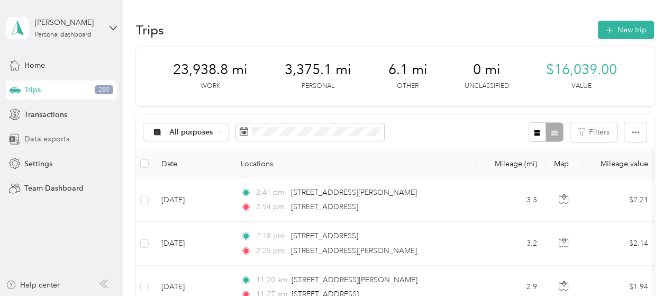
click at [73, 135] on div "Data exports" at bounding box center [61, 139] width 111 height 19
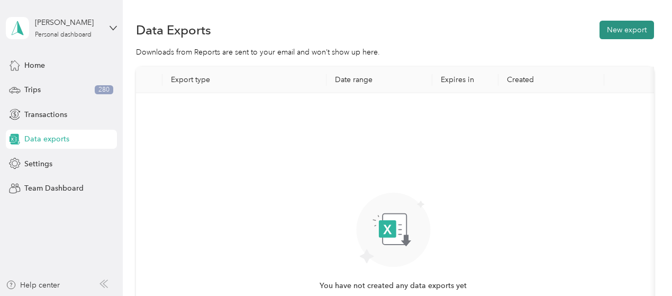
click at [569, 29] on button "New export" at bounding box center [626, 30] width 54 height 19
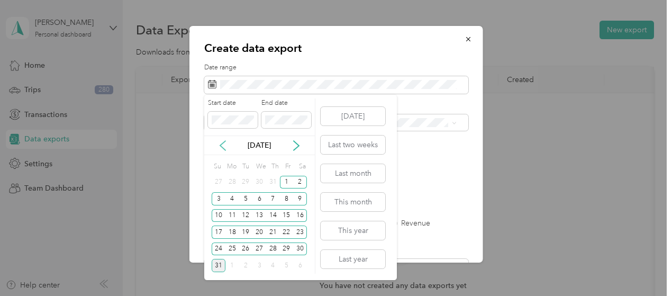
click at [222, 140] on icon at bounding box center [222, 145] width 11 height 11
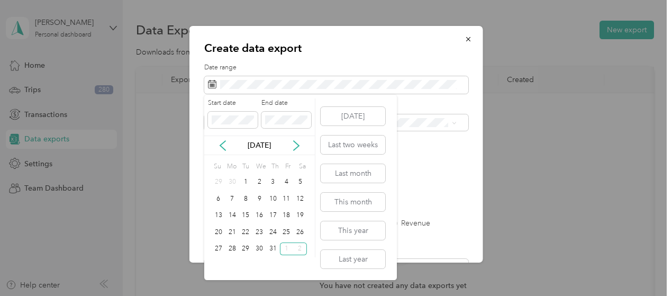
click at [224, 138] on div "[DATE]" at bounding box center [259, 145] width 111 height 20
click at [219, 147] on icon at bounding box center [222, 145] width 11 height 11
click at [220, 146] on icon at bounding box center [222, 145] width 11 height 11
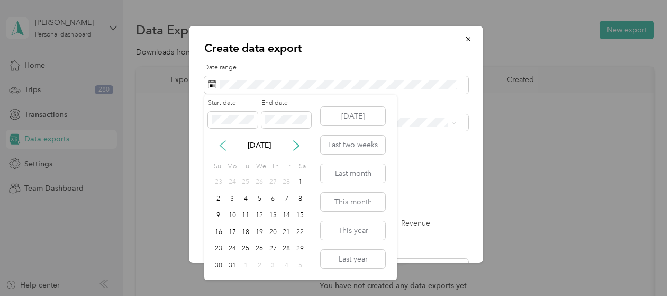
click at [220, 146] on icon at bounding box center [222, 145] width 11 height 11
click at [220, 145] on icon at bounding box center [222, 145] width 11 height 11
click at [220, 145] on icon at bounding box center [222, 146] width 5 height 10
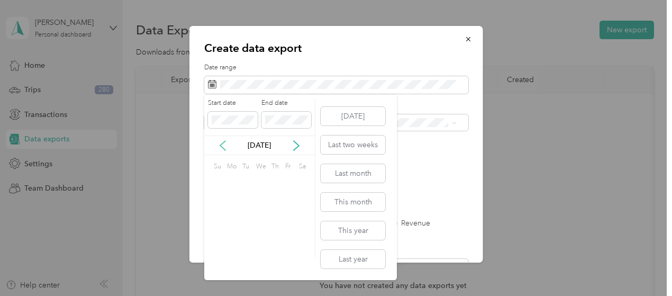
click at [220, 145] on icon at bounding box center [222, 146] width 5 height 10
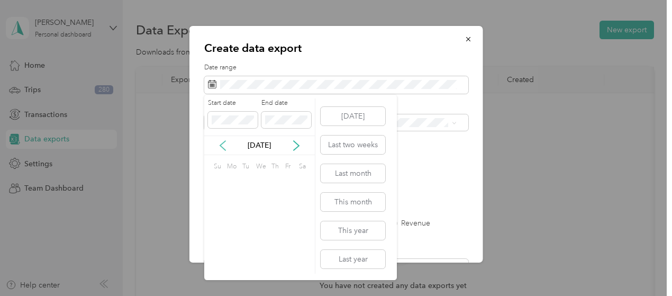
click at [220, 145] on icon at bounding box center [222, 146] width 5 height 10
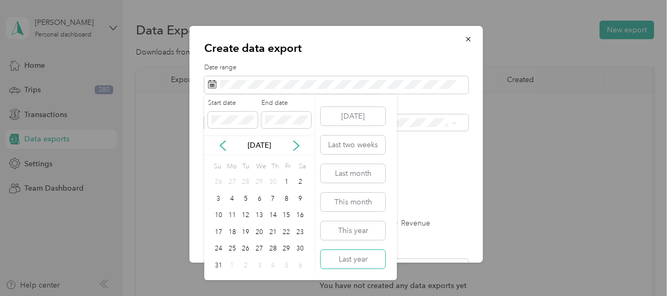
click at [354, 268] on button "Last year" at bounding box center [353, 259] width 65 height 19
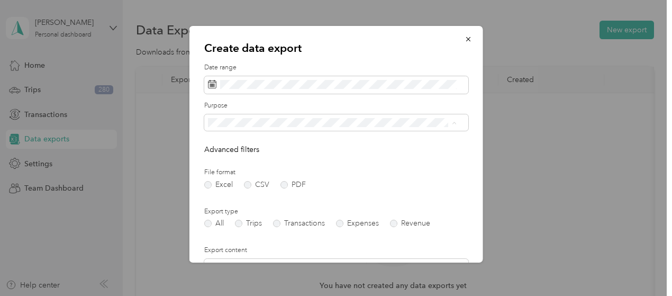
click at [221, 161] on li "Work" at bounding box center [332, 159] width 256 height 19
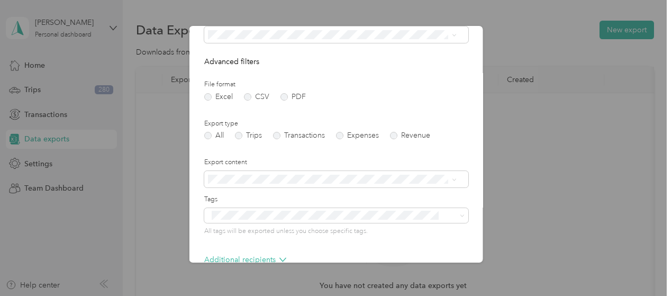
scroll to position [148, 0]
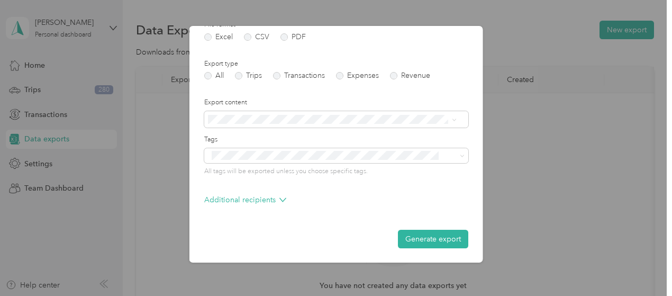
drag, startPoint x: 239, startPoint y: 76, endPoint x: 248, endPoint y: 83, distance: 12.1
click at [240, 75] on label "Trips" at bounding box center [248, 75] width 27 height 7
click at [439, 239] on button "Generate export" at bounding box center [433, 239] width 70 height 19
